Goal: Transaction & Acquisition: Obtain resource

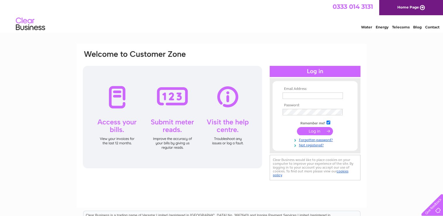
type input "[EMAIL_ADDRESS][DOMAIN_NAME]"
click at [312, 132] on input "submit" at bounding box center [315, 131] width 36 height 8
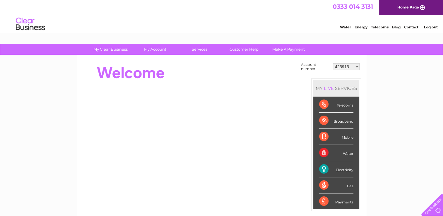
click at [356, 65] on select "425915 30286175" at bounding box center [346, 66] width 27 height 7
select select "30286175"
click at [333, 63] on select "425915 30286175" at bounding box center [346, 66] width 27 height 7
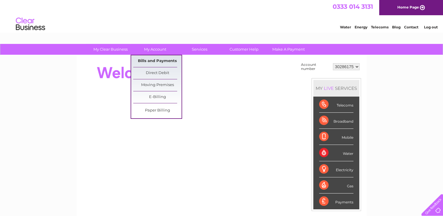
click at [153, 61] on link "Bills and Payments" at bounding box center [157, 61] width 48 height 12
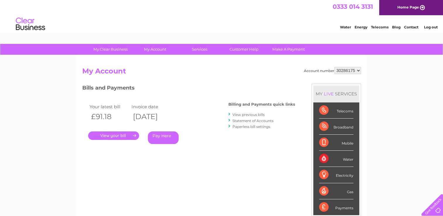
click at [121, 135] on link "." at bounding box center [113, 135] width 51 height 8
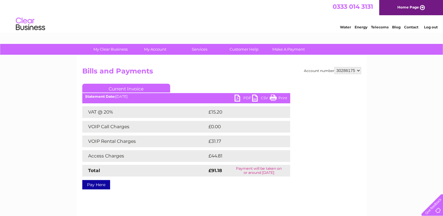
click at [238, 97] on link "PDF" at bounding box center [243, 99] width 18 height 8
click at [357, 69] on select "425915 30286175" at bounding box center [347, 70] width 27 height 7
click at [334, 67] on select "425915 30286175" at bounding box center [347, 70] width 27 height 7
click at [237, 97] on link "PDF" at bounding box center [243, 99] width 18 height 8
click at [358, 68] on select "425915 30286175" at bounding box center [347, 70] width 27 height 7
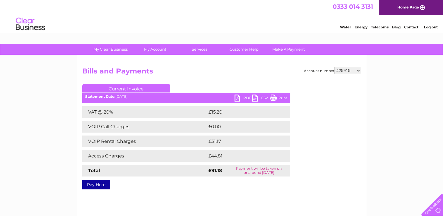
select select "30286175"
click at [334, 67] on select "425915 30286175" at bounding box center [347, 70] width 27 height 7
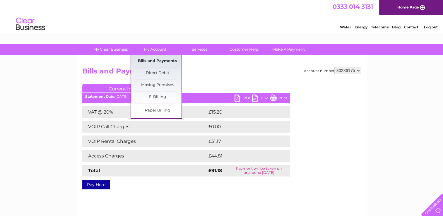
click at [159, 63] on link "Bills and Payments" at bounding box center [157, 61] width 48 height 12
click at [150, 63] on link "Bills and Payments" at bounding box center [157, 61] width 48 height 12
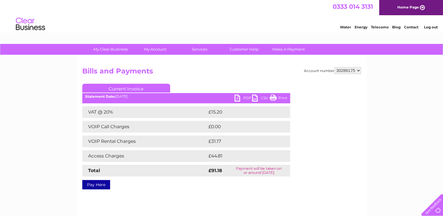
click at [358, 69] on select "425915 30286175" at bounding box center [347, 70] width 27 height 7
select select "425915"
click at [334, 67] on select "425915 30286175" at bounding box center [347, 70] width 27 height 7
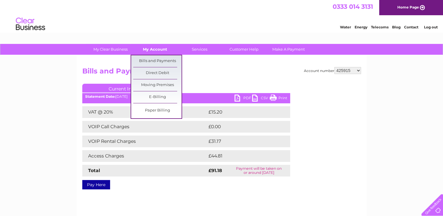
click at [149, 48] on link "My Account" at bounding box center [155, 49] width 48 height 11
click at [148, 61] on link "Bills and Payments" at bounding box center [157, 61] width 48 height 12
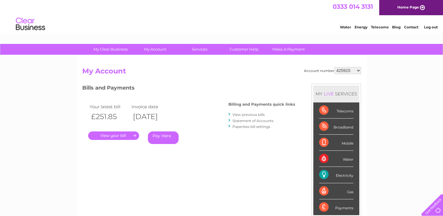
click at [116, 136] on link "." at bounding box center [113, 135] width 51 height 8
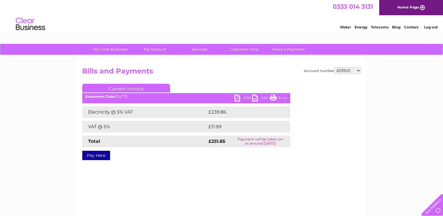
click at [237, 101] on link "PDF" at bounding box center [243, 99] width 18 height 8
click at [428, 28] on link "Log out" at bounding box center [430, 27] width 14 height 4
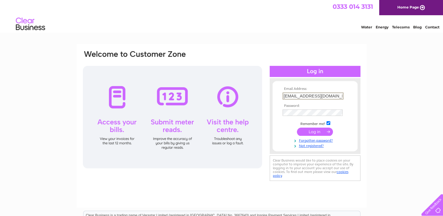
drag, startPoint x: 324, startPoint y: 95, endPoint x: 276, endPoint y: 99, distance: 49.0
click at [276, 99] on form "Email Address: booksbetweenthelines@gmail.com Password: Forgotten password?" at bounding box center [314, 117] width 85 height 61
type input "carolynne@citypay.co.uk"
click at [315, 130] on input "submit" at bounding box center [315, 131] width 36 height 8
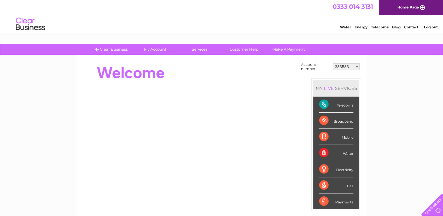
click at [356, 66] on select "333583 30306680" at bounding box center [346, 66] width 27 height 7
select select "30306680"
click at [333, 63] on select "333583 30306680" at bounding box center [346, 66] width 27 height 7
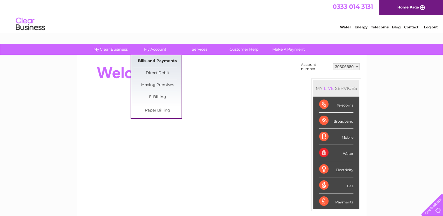
click at [155, 61] on link "Bills and Payments" at bounding box center [157, 61] width 48 height 12
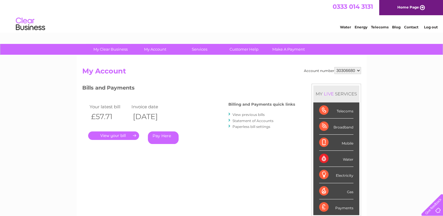
click at [110, 134] on link "." at bounding box center [113, 135] width 51 height 8
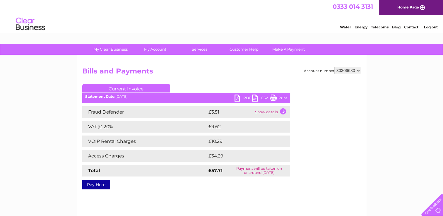
click at [239, 98] on link "PDF" at bounding box center [243, 99] width 18 height 8
